Goal: Task Accomplishment & Management: Manage account settings

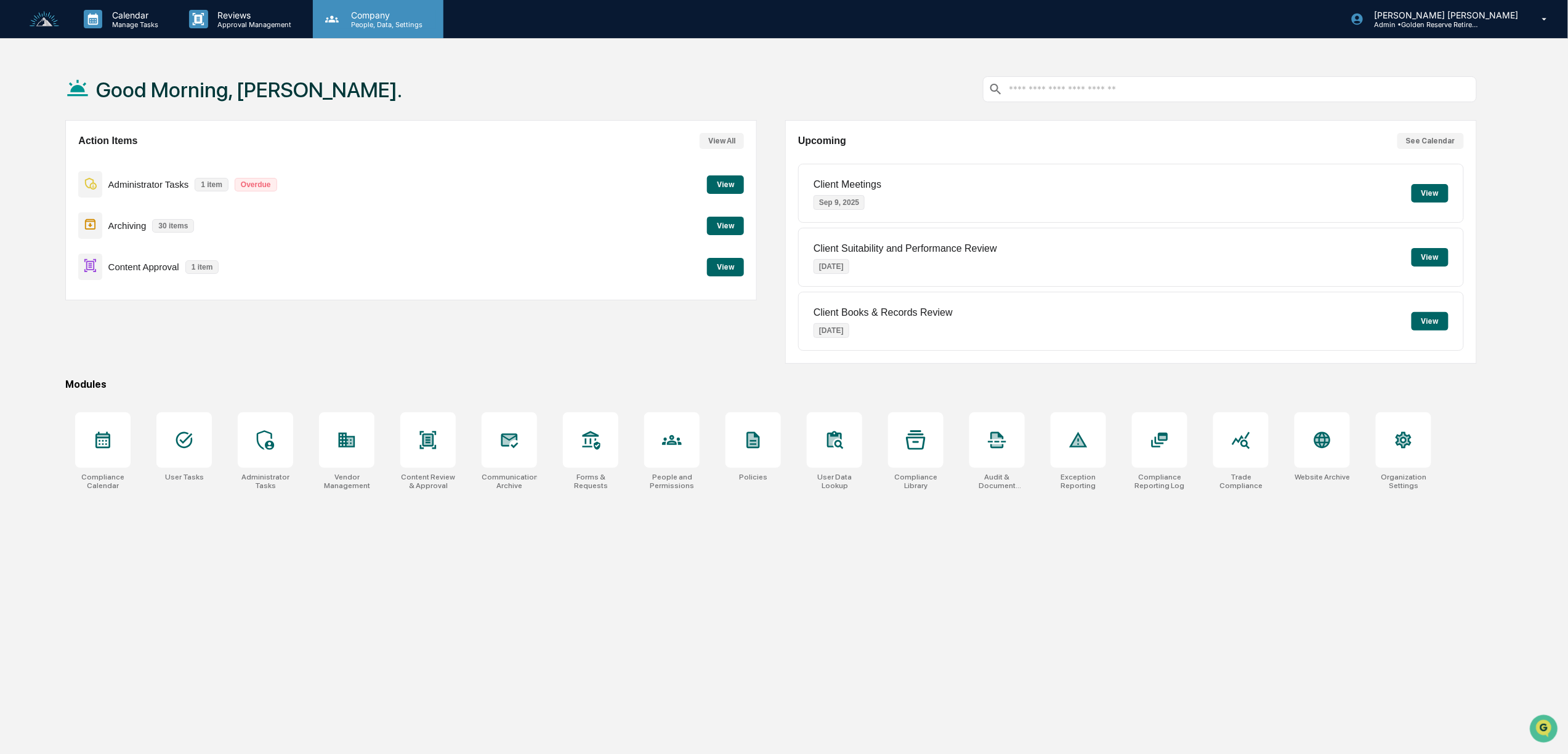
click at [362, 18] on p "Company" at bounding box center [385, 15] width 87 height 10
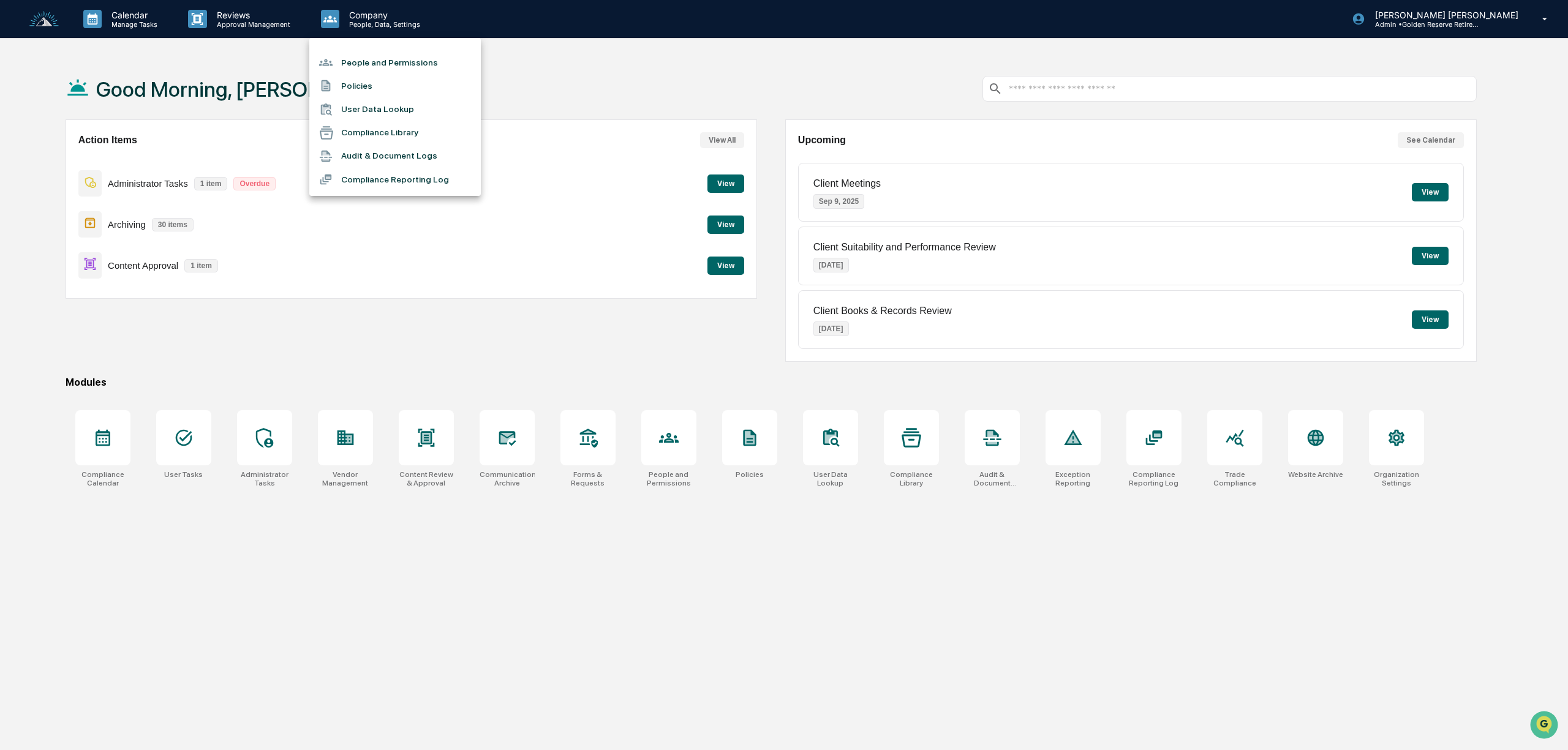
click at [256, 443] on div at bounding box center [784, 375] width 1568 height 750
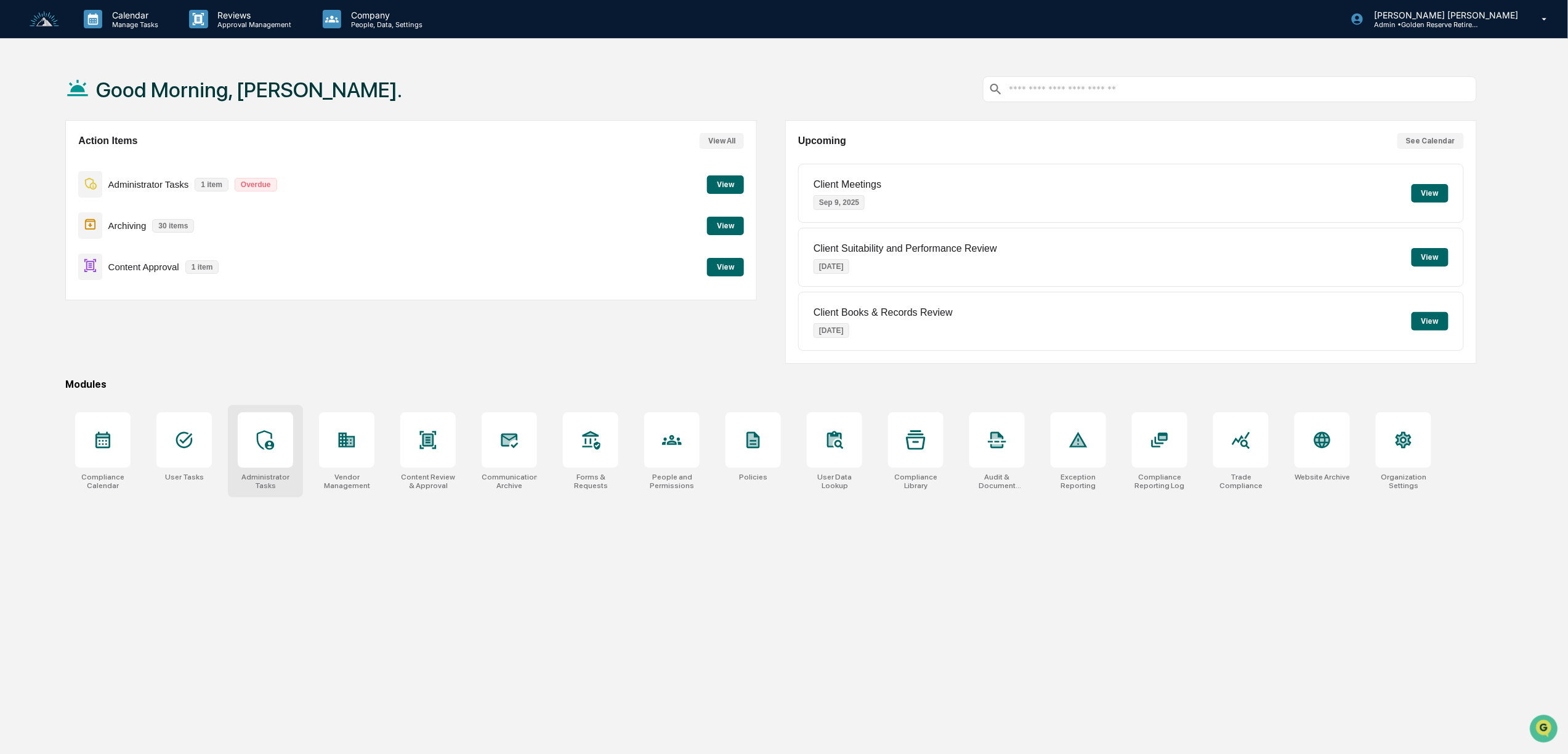
click at [262, 444] on icon at bounding box center [265, 440] width 19 height 19
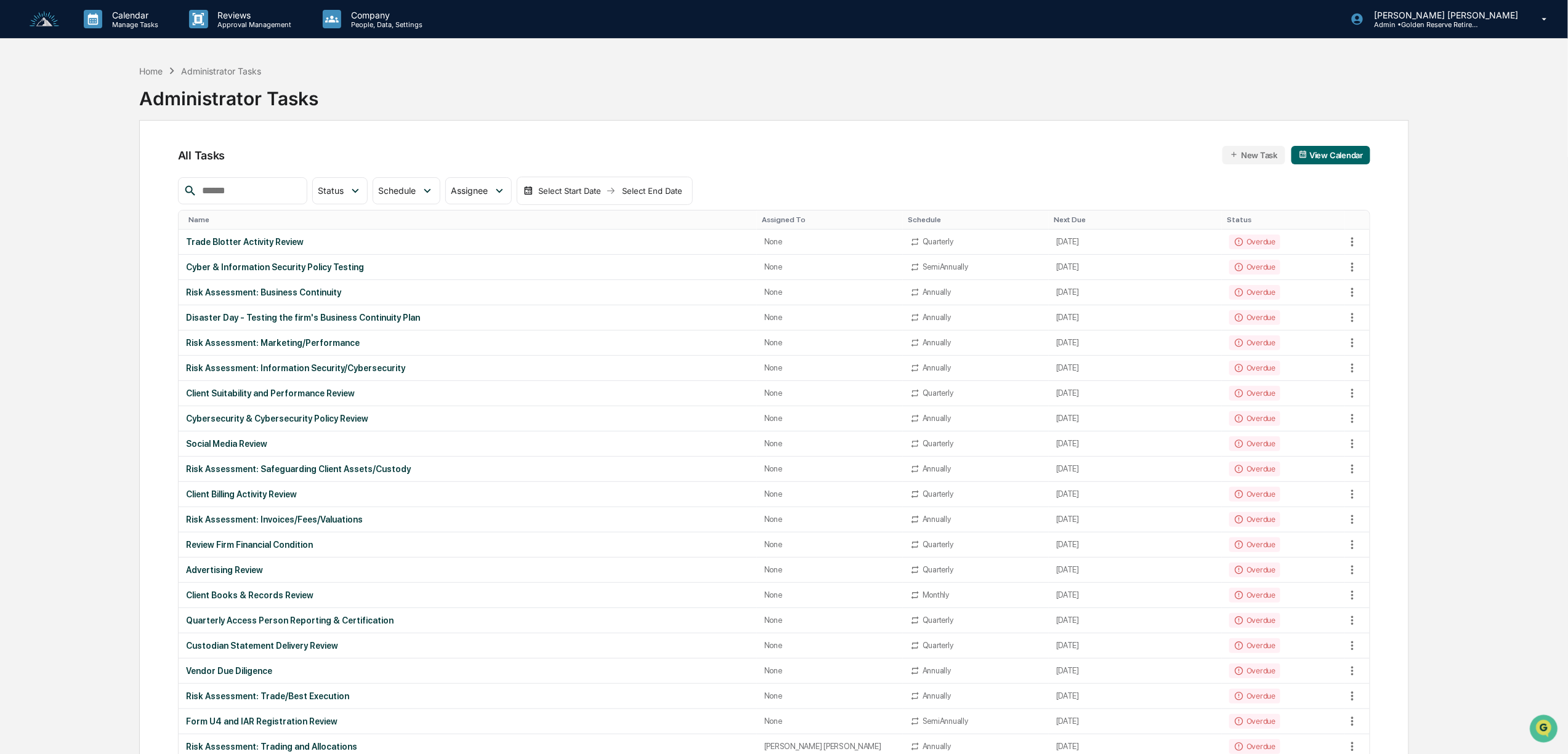
click at [51, 20] on img at bounding box center [44, 19] width 30 height 16
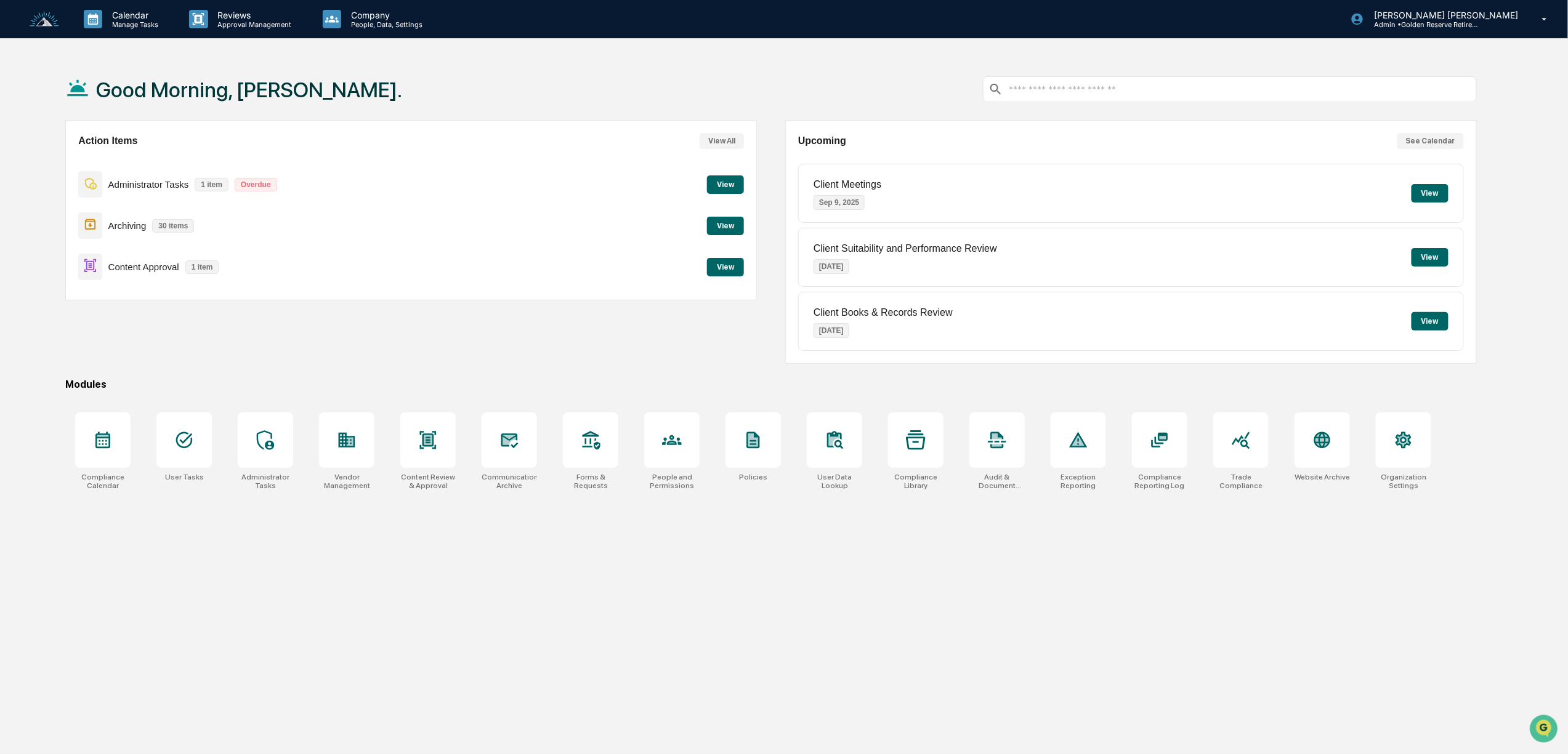
click at [726, 185] on button "View" at bounding box center [726, 185] width 37 height 19
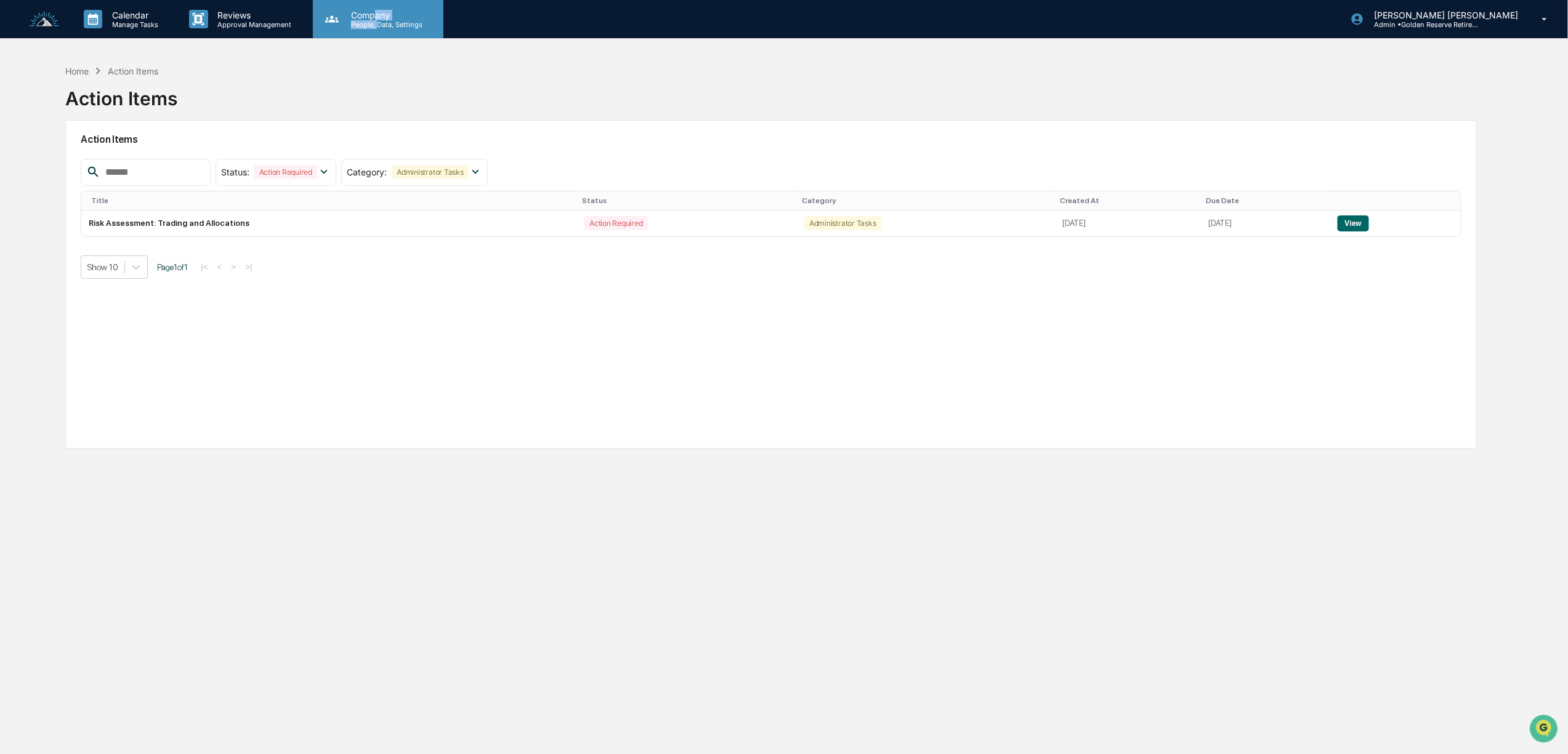
click at [375, 19] on div "Company People, Data, Settings" at bounding box center [385, 19] width 87 height 19
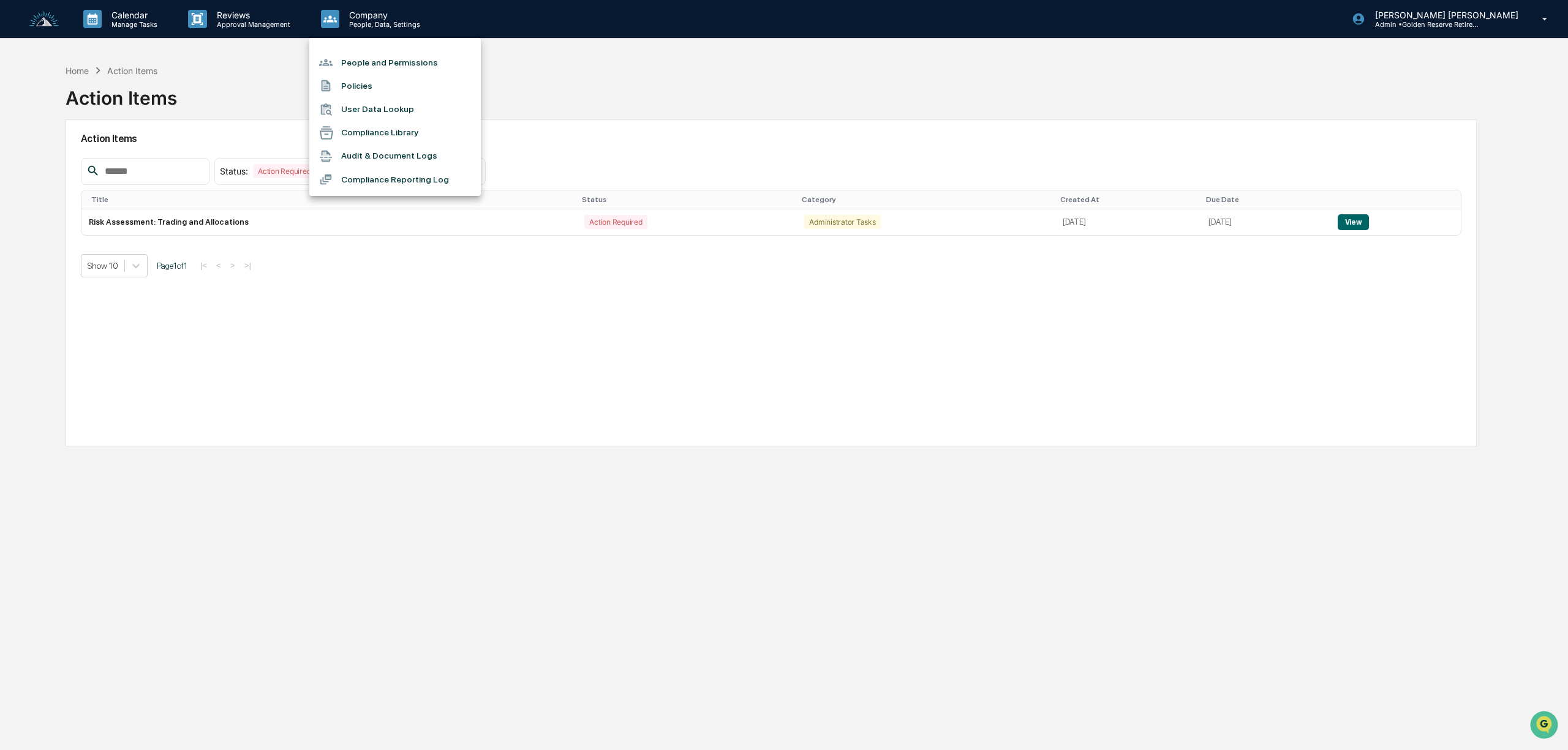
drag, startPoint x: 196, startPoint y: 104, endPoint x: 207, endPoint y: 93, distance: 15.6
click at [207, 96] on div at bounding box center [784, 375] width 1568 height 750
click at [43, 22] on img at bounding box center [44, 19] width 29 height 16
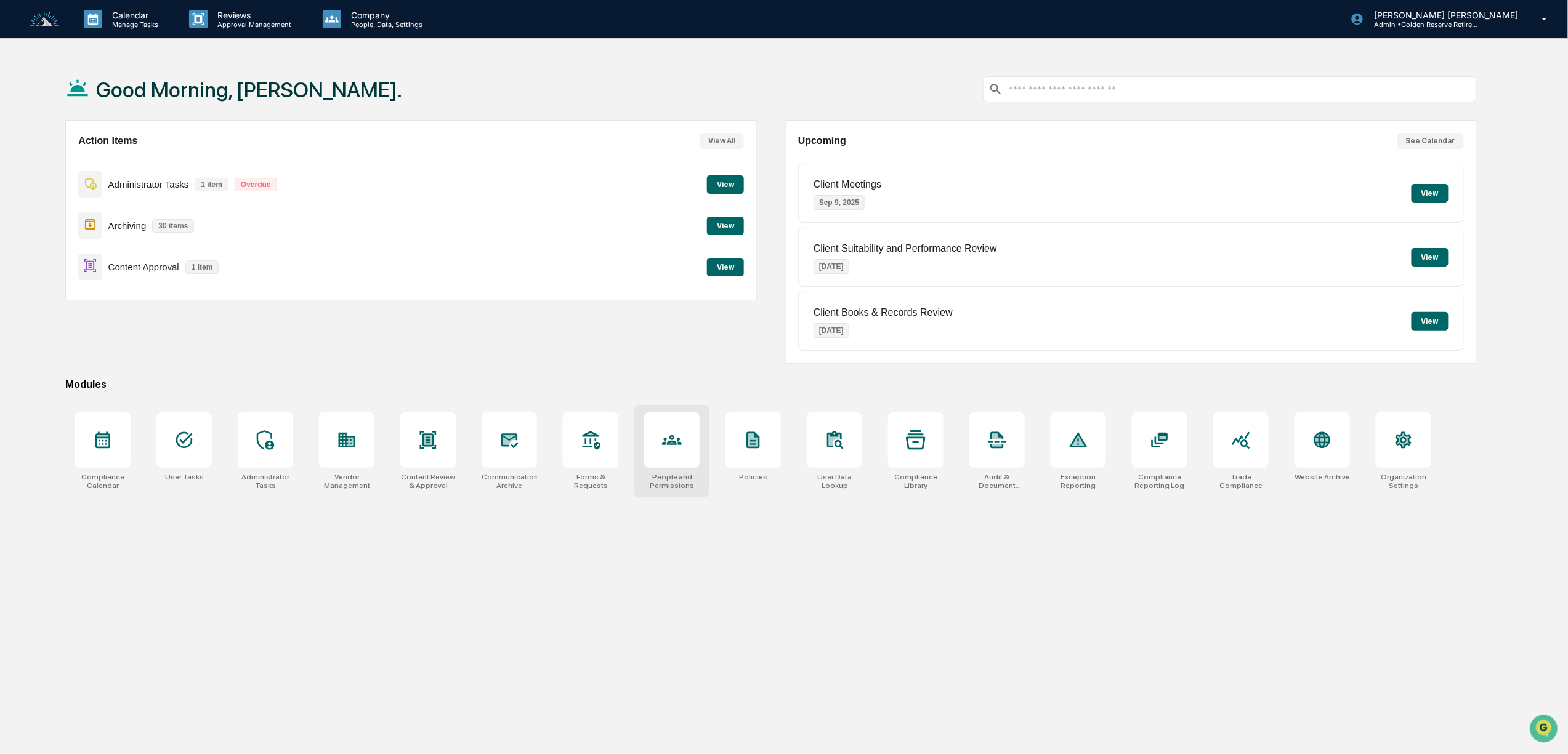
click at [688, 473] on div "People and Permissions" at bounding box center [672, 451] width 75 height 93
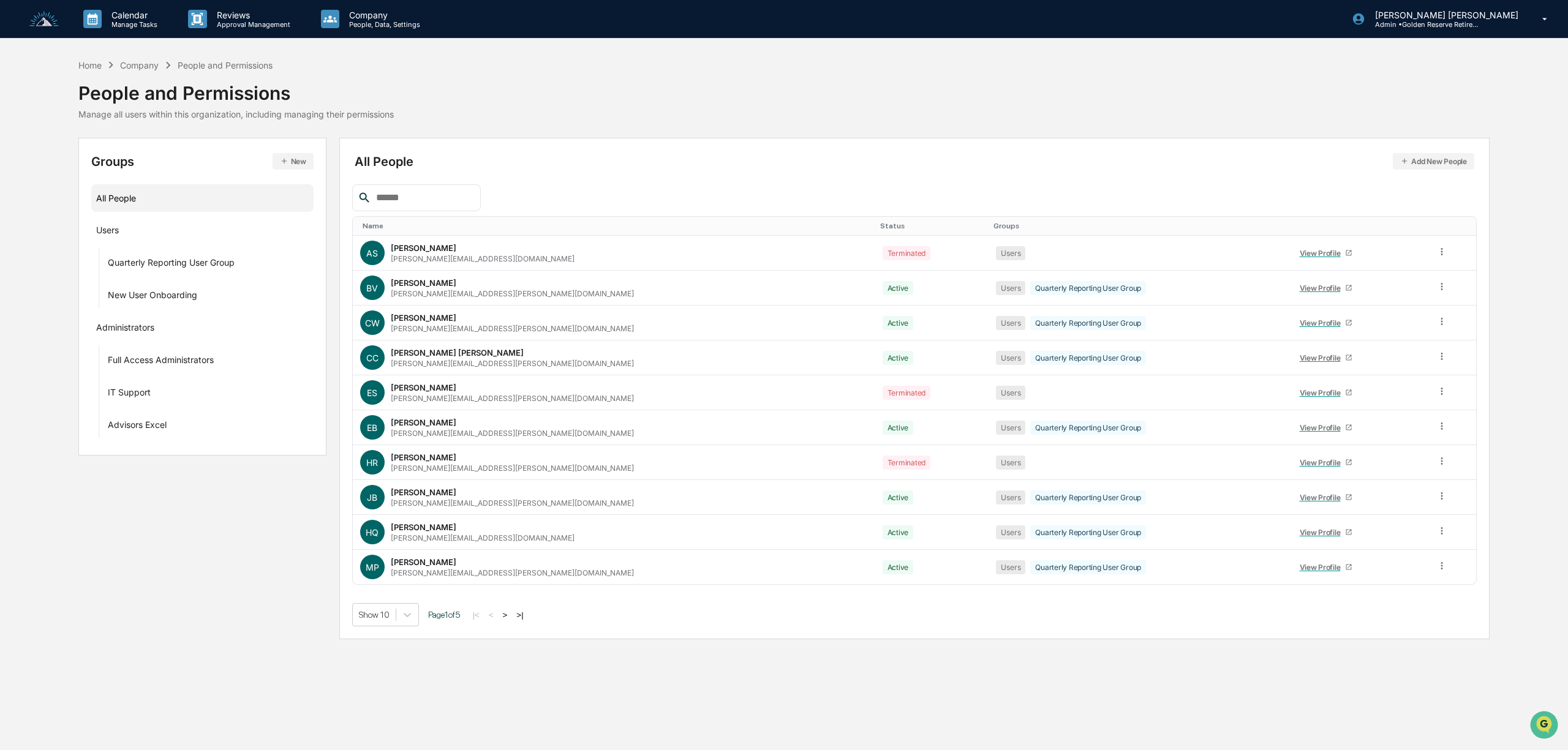
click at [507, 620] on button ">" at bounding box center [505, 615] width 12 height 10
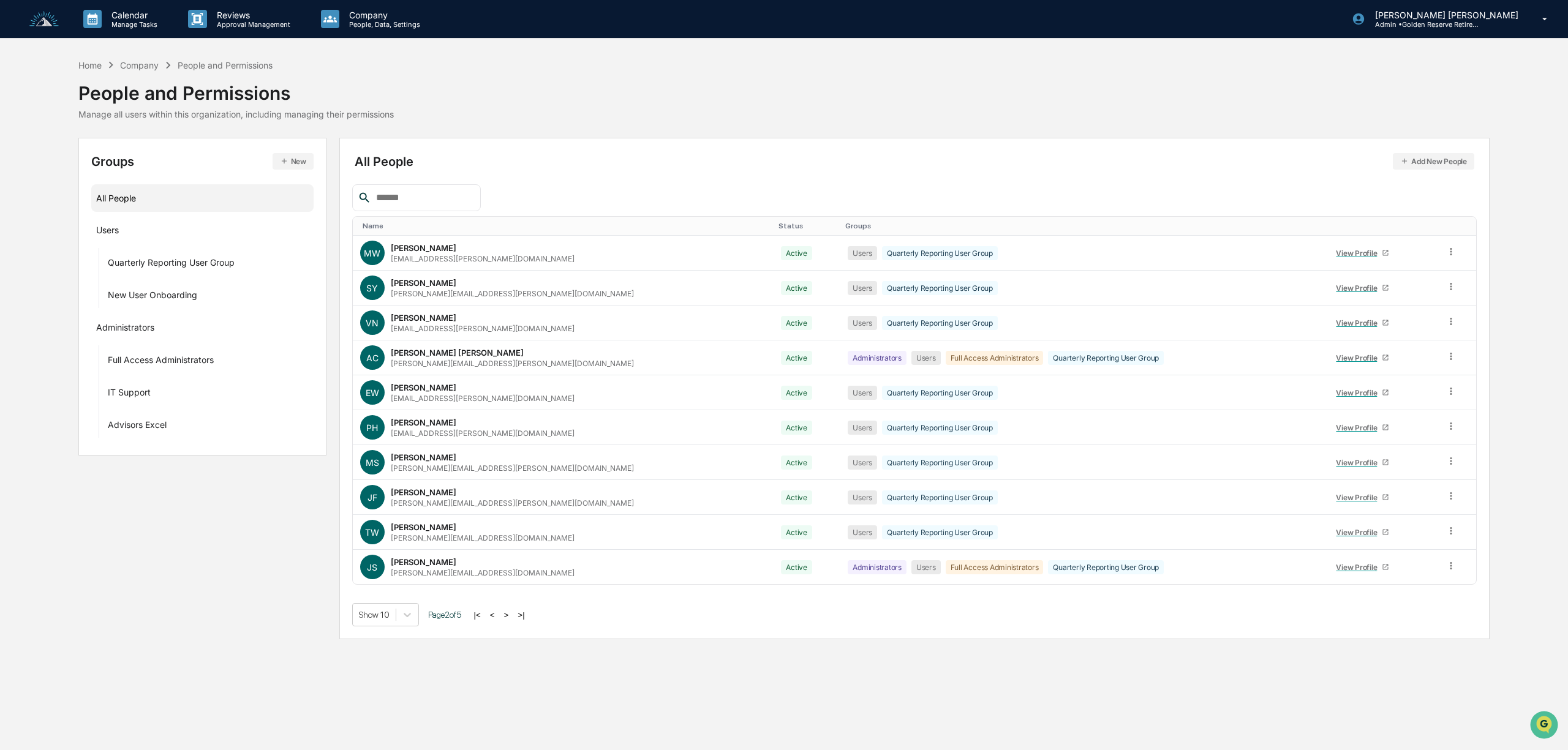
click at [508, 620] on button ">" at bounding box center [507, 615] width 12 height 10
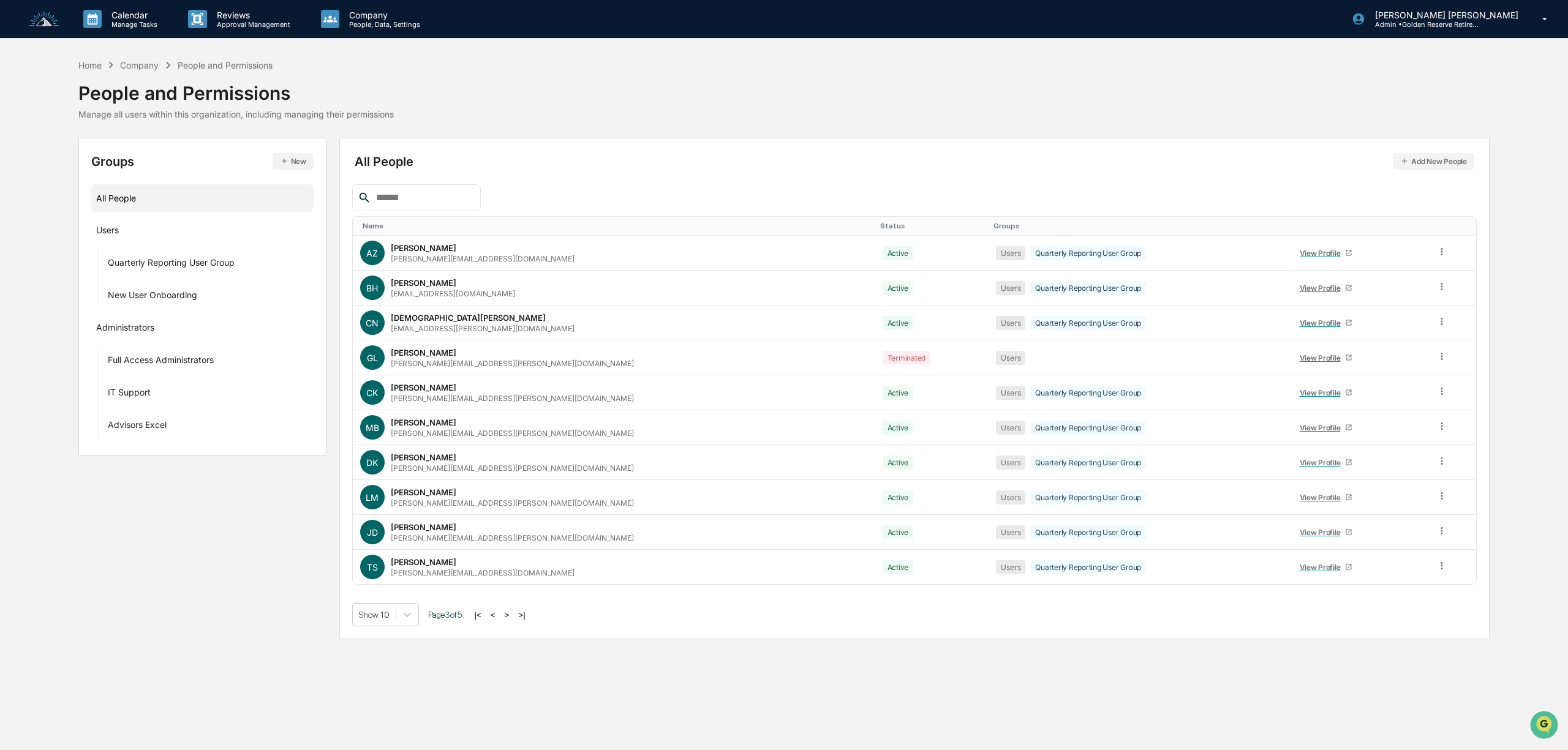
click at [508, 620] on button ">" at bounding box center [507, 615] width 12 height 10
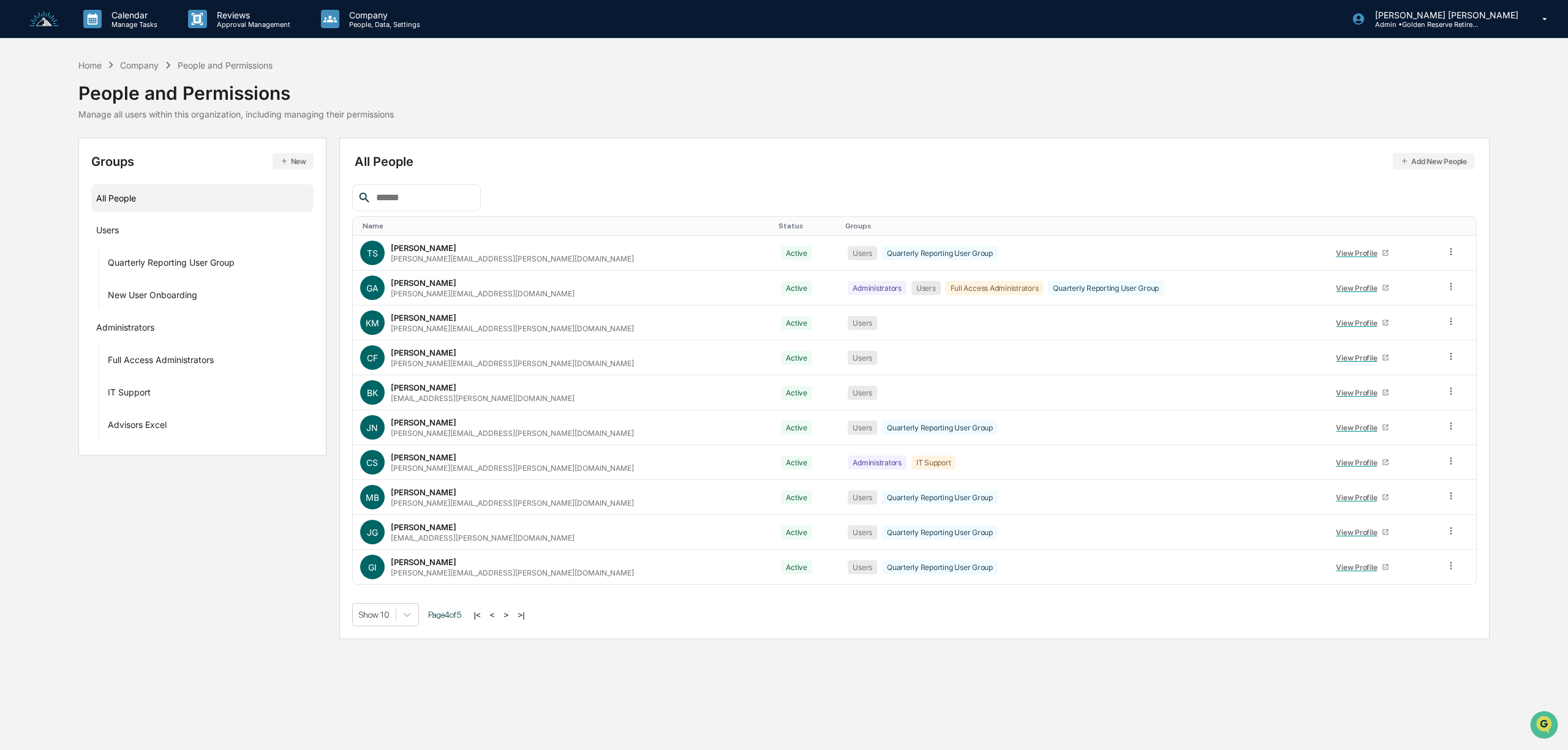
click at [508, 620] on button ">" at bounding box center [507, 615] width 12 height 10
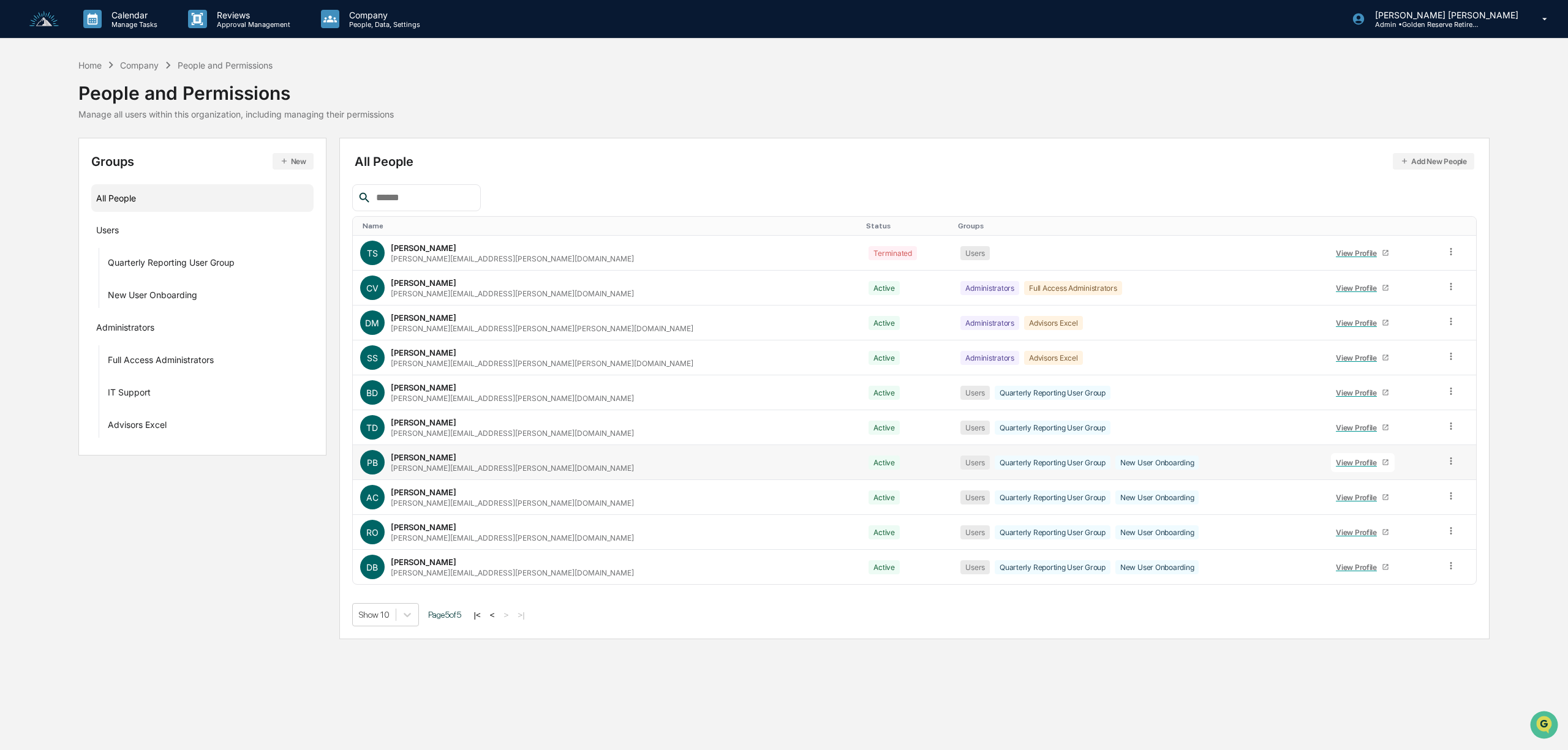
click at [425, 469] on div "[PERSON_NAME][EMAIL_ADDRESS][PERSON_NAME][DOMAIN_NAME]" at bounding box center [512, 468] width 243 height 9
click at [1336, 466] on div "View Profile" at bounding box center [1358, 462] width 46 height 9
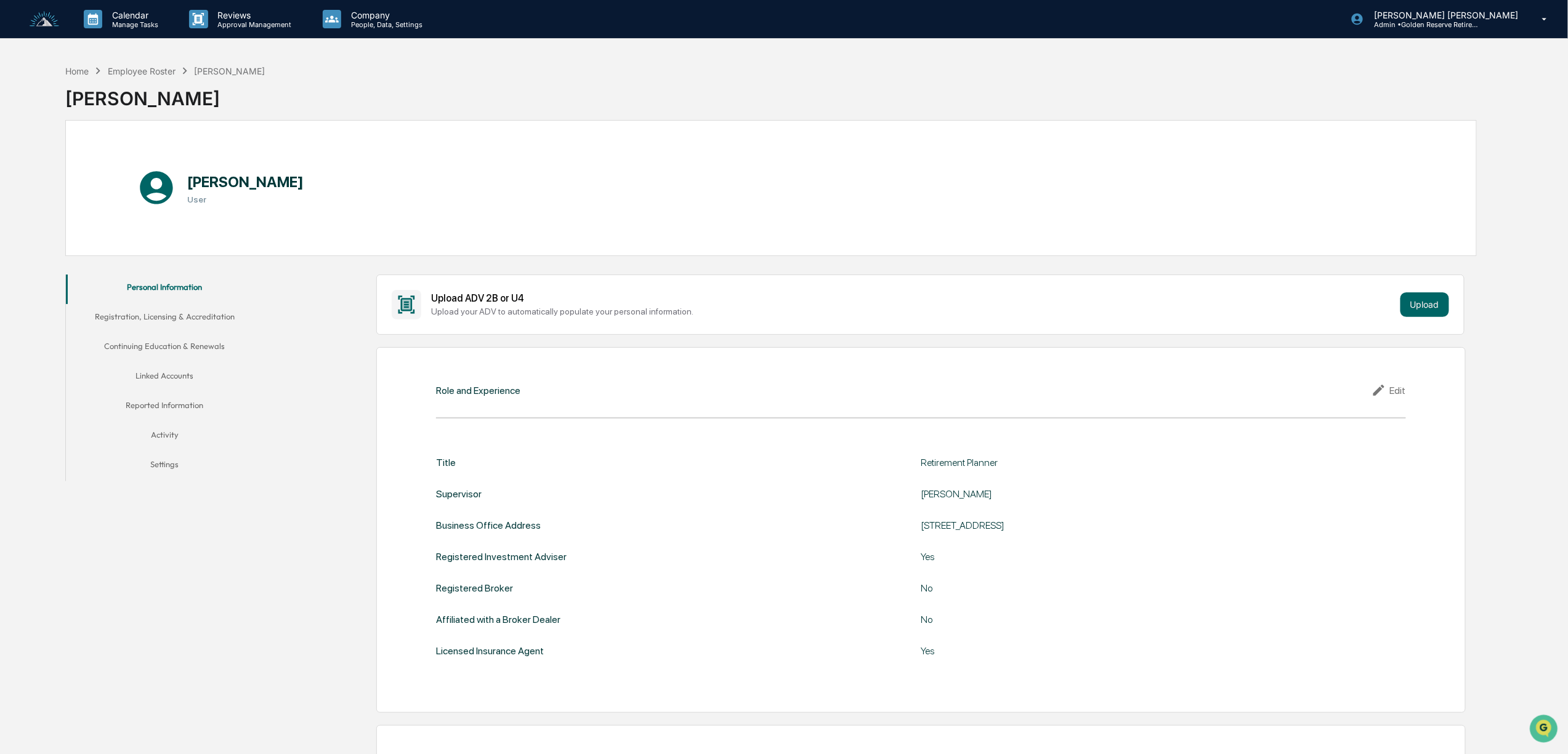
click at [184, 378] on button "Linked Accounts" at bounding box center [164, 378] width 197 height 30
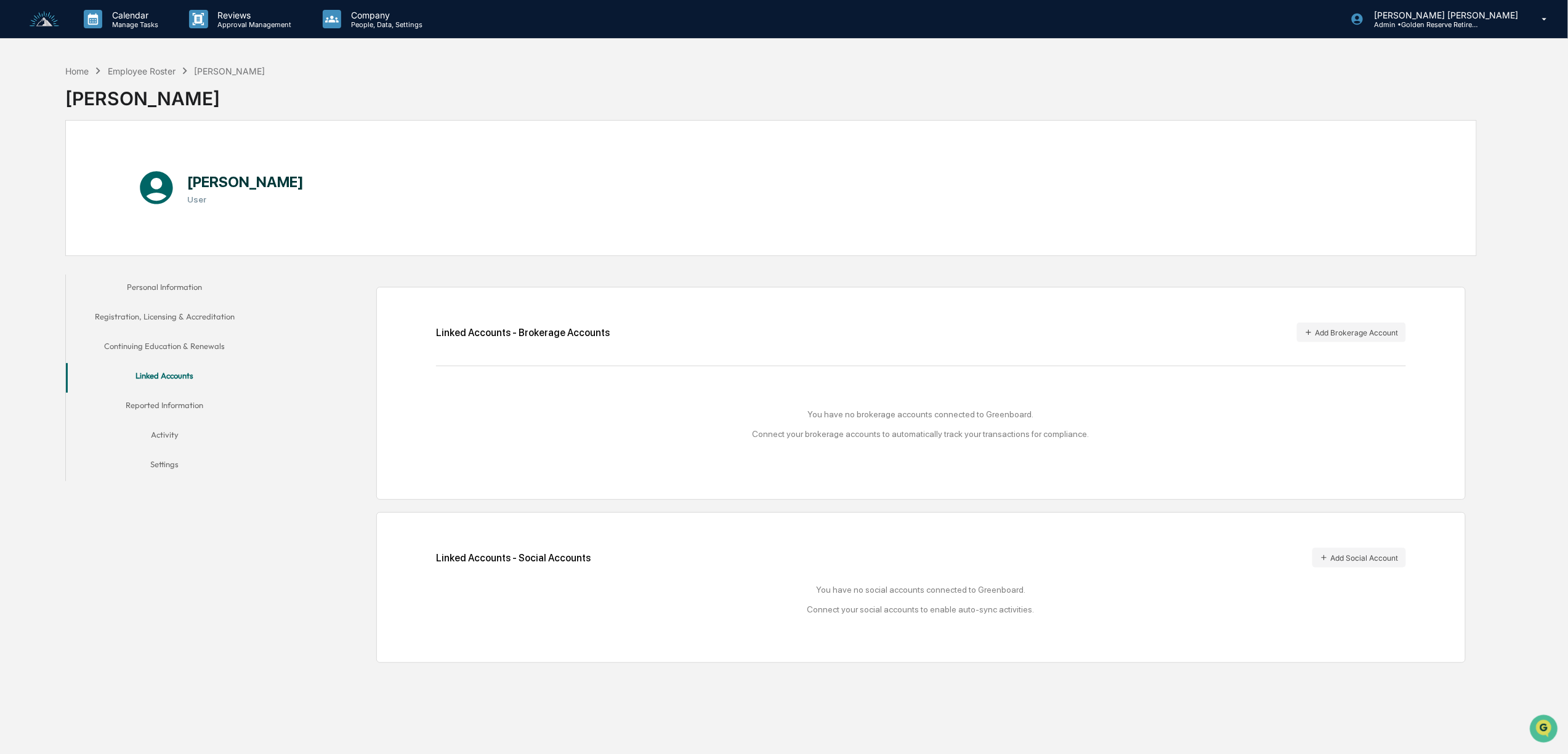
click at [47, 16] on img at bounding box center [44, 19] width 30 height 16
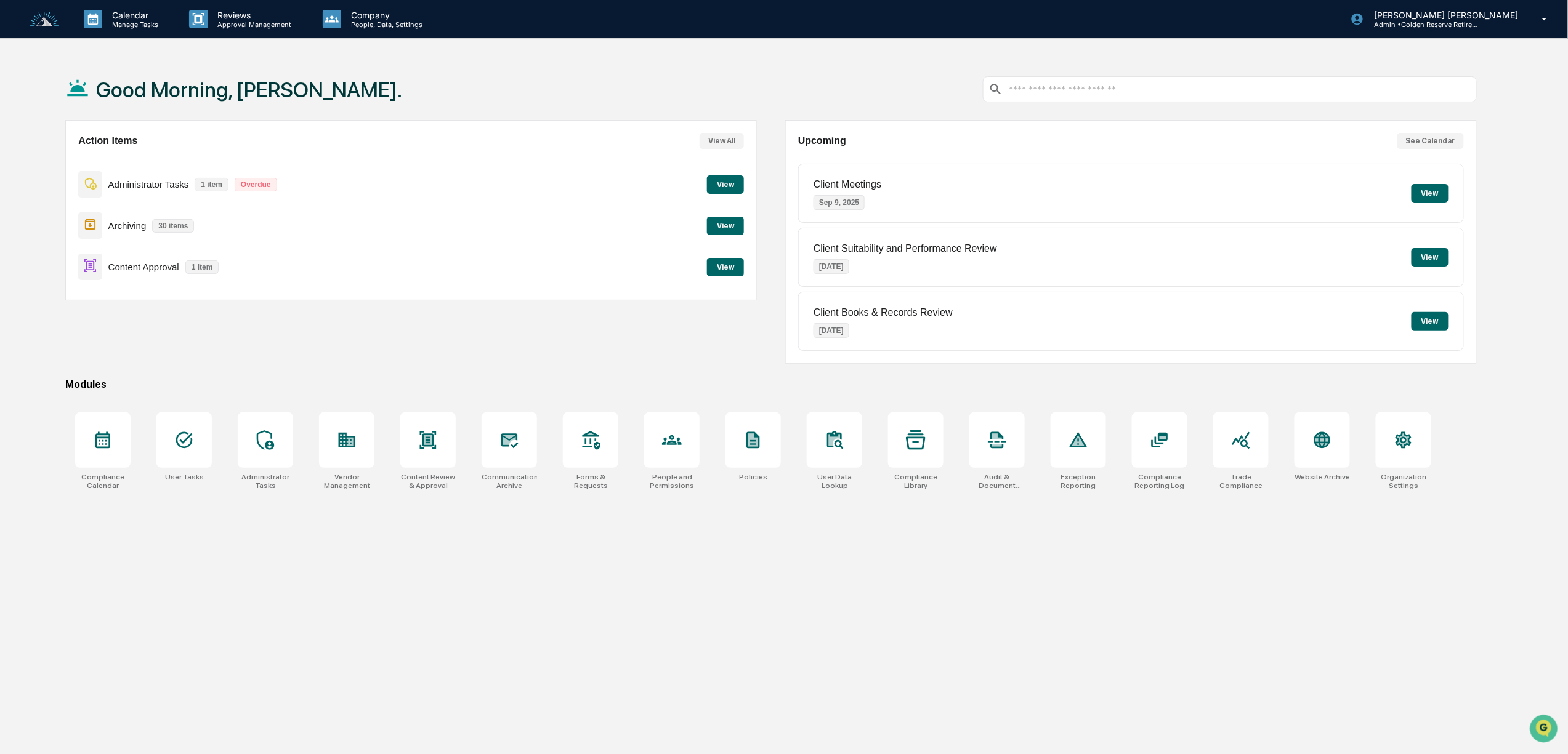
click at [40, 19] on img at bounding box center [44, 19] width 30 height 16
click at [1455, 17] on p "[PERSON_NAME] [PERSON_NAME]" at bounding box center [1444, 15] width 160 height 10
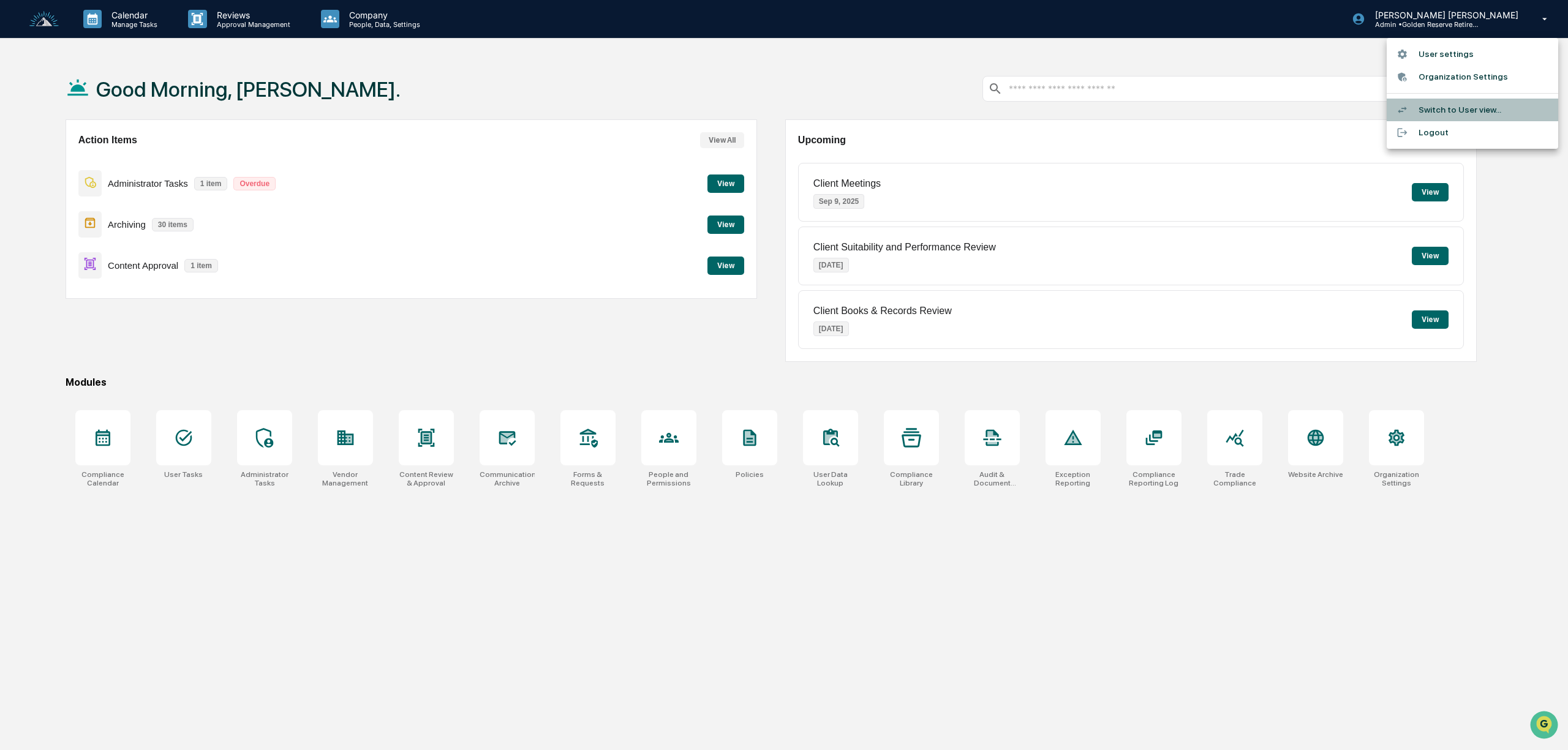
click at [1473, 111] on li "Switch to User view..." at bounding box center [1473, 109] width 172 height 22
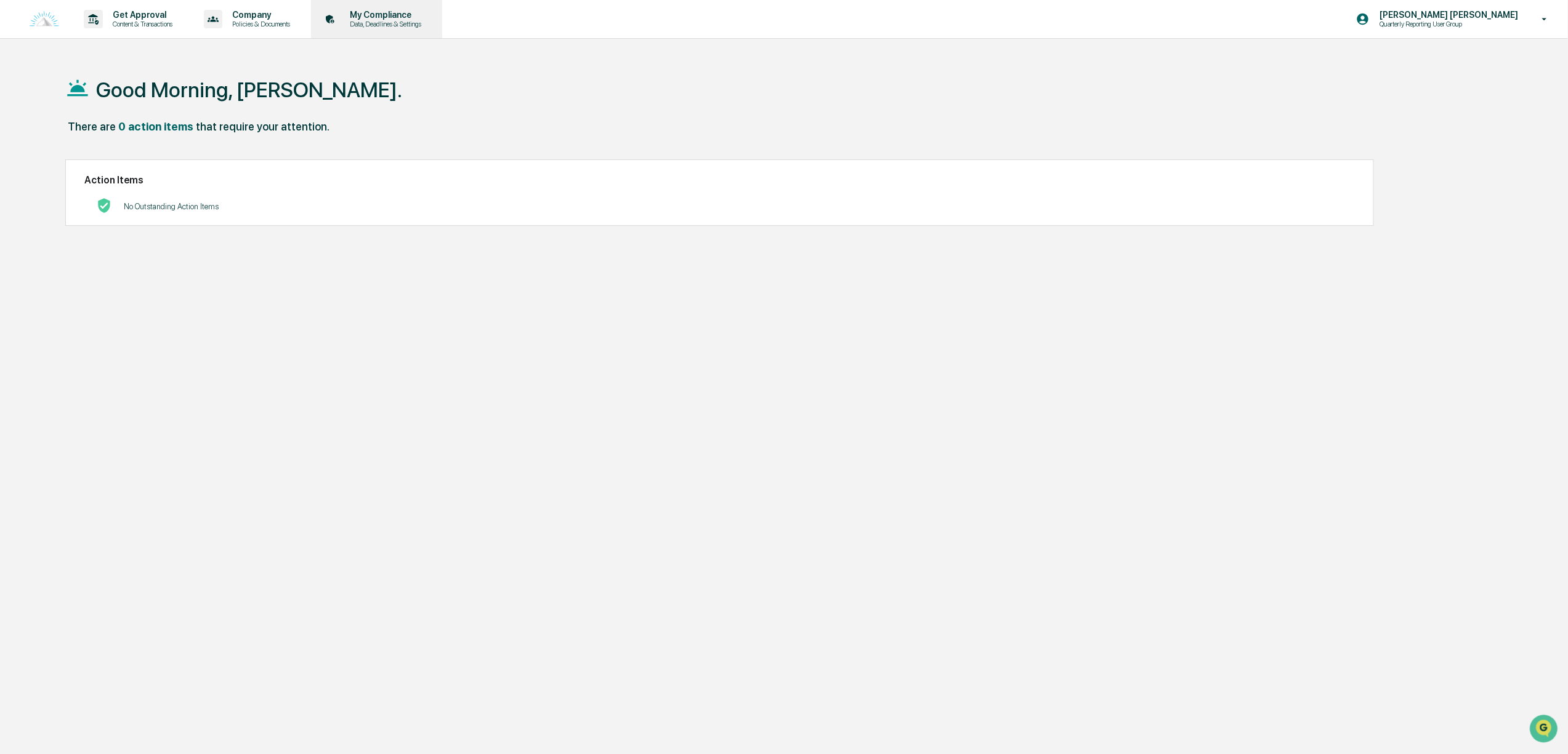
click at [383, 23] on p "Data, Deadlines & Settings" at bounding box center [383, 23] width 87 height 9
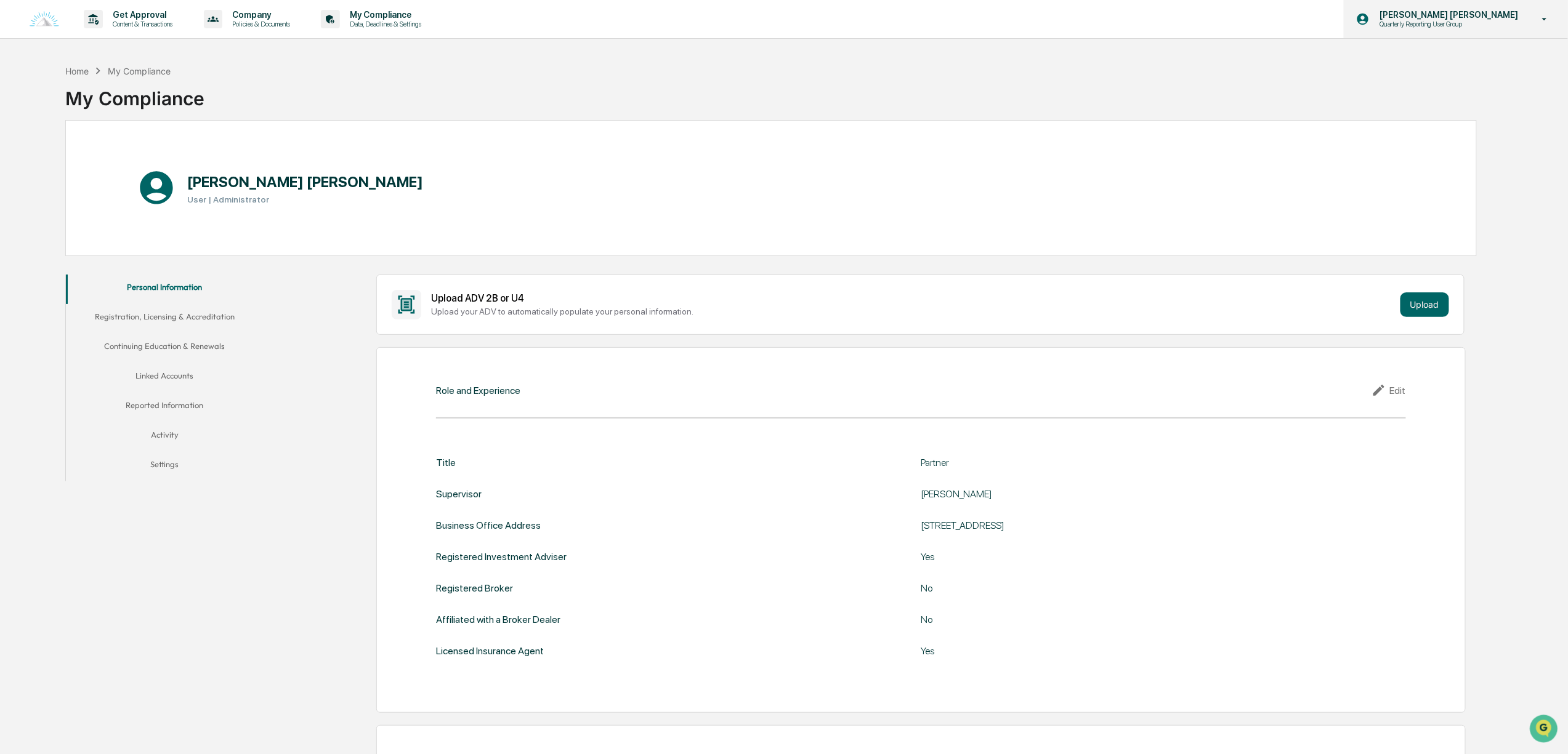
click at [1472, 26] on p "Quarterly Reporting User Group" at bounding box center [1430, 23] width 121 height 9
click at [1444, 61] on li "Switch to Admin view..." at bounding box center [1481, 62] width 173 height 23
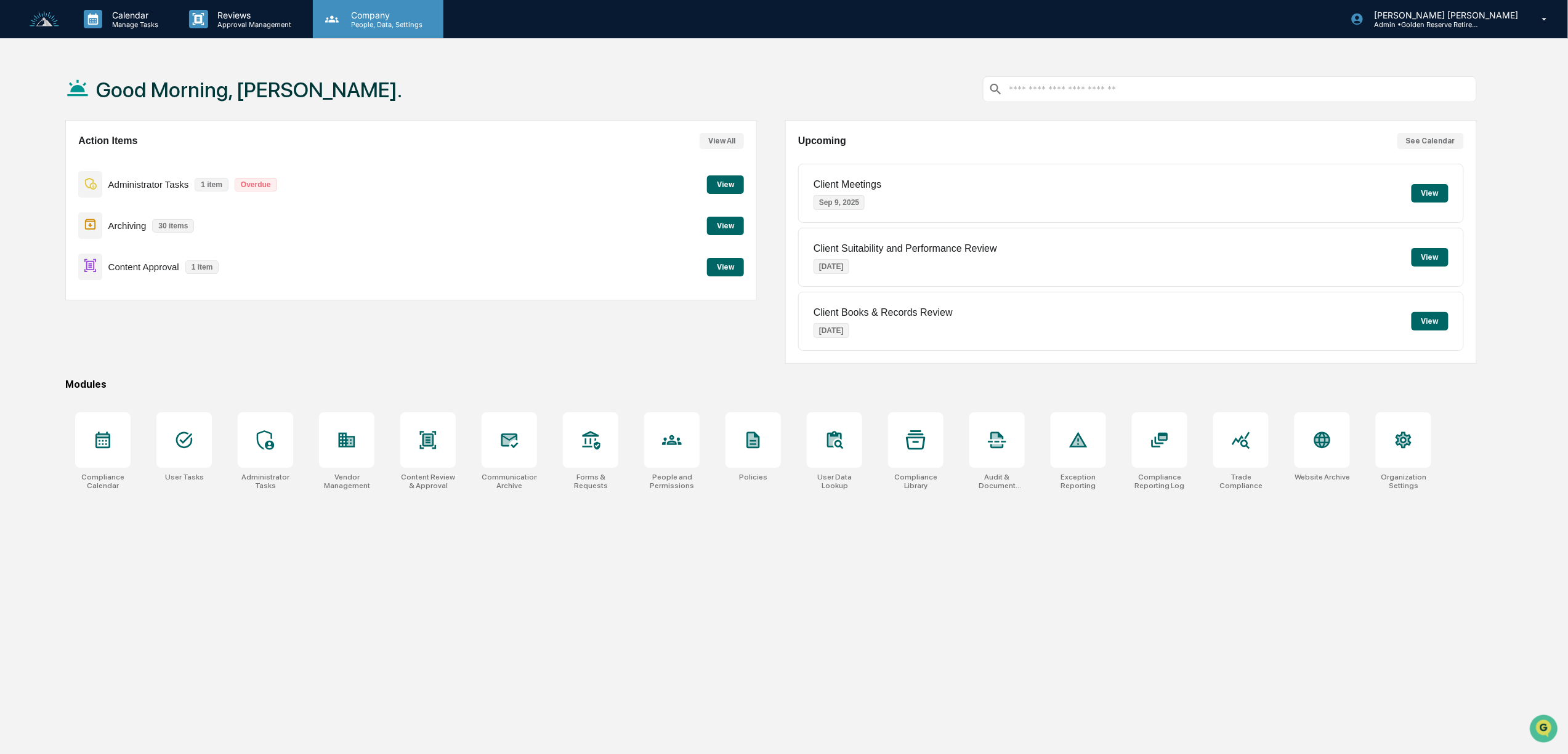
click at [380, 15] on p "Company" at bounding box center [385, 15] width 87 height 10
